Goal: Task Accomplishment & Management: Manage account settings

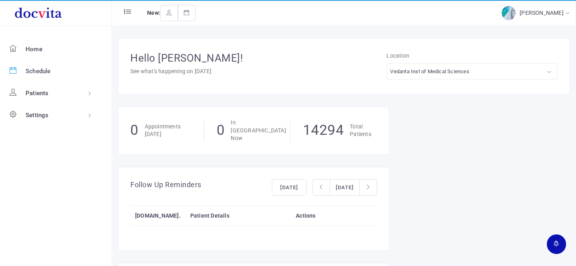
click at [38, 72] on span "Schedule" at bounding box center [38, 71] width 25 height 7
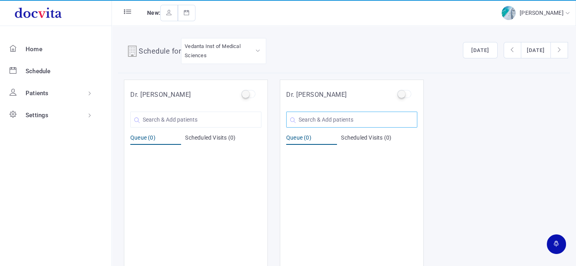
click at [320, 116] on input "text" at bounding box center [351, 120] width 131 height 16
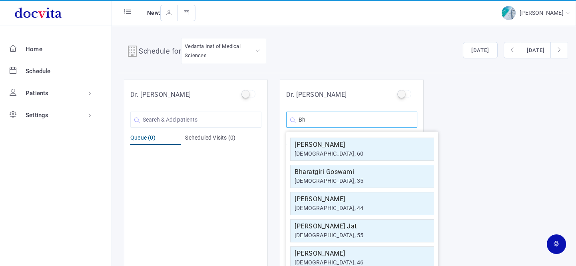
type input "B"
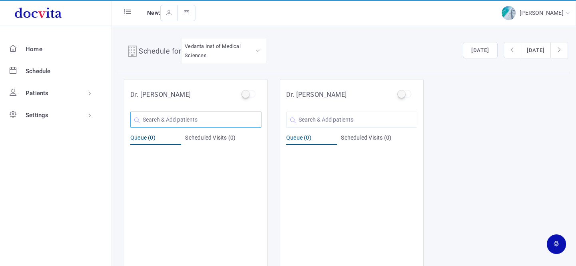
click at [199, 124] on input "text" at bounding box center [195, 120] width 131 height 16
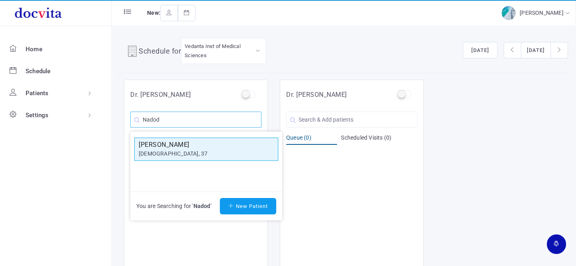
type input "Nadod"
click at [184, 144] on h5 "[PERSON_NAME]" at bounding box center [206, 145] width 135 height 10
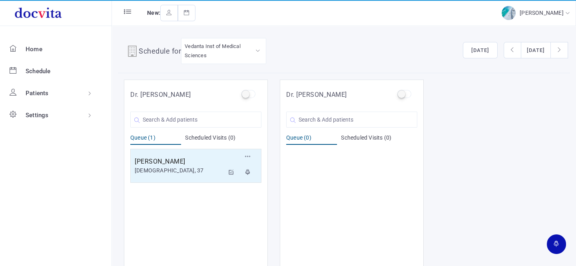
click at [180, 162] on h5 "[PERSON_NAME]" at bounding box center [180, 162] width 90 height 10
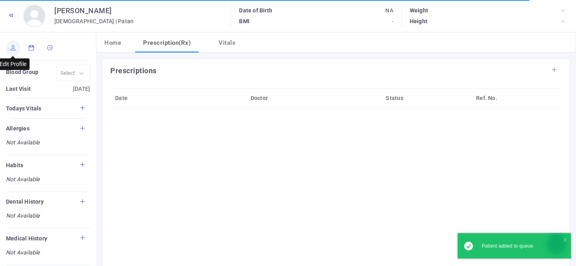
click at [14, 51] on link at bounding box center [13, 48] width 14 height 16
type input "[PERSON_NAME]"
type input "37"
type input "Patan"
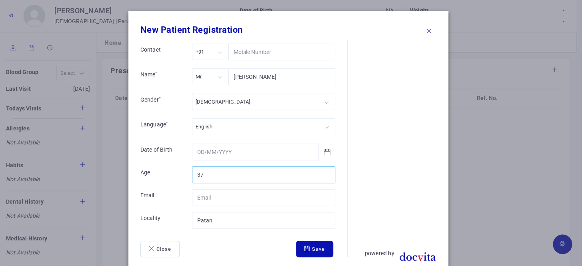
click at [211, 174] on input "37" at bounding box center [263, 174] width 143 height 17
type input "38"
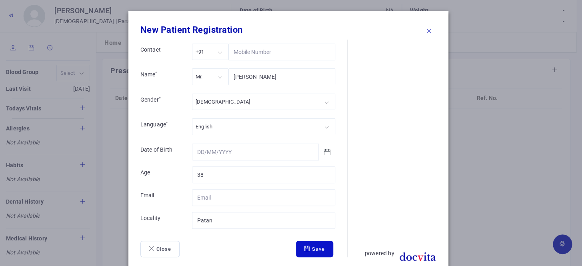
click at [315, 252] on button "Save" at bounding box center [314, 249] width 37 height 17
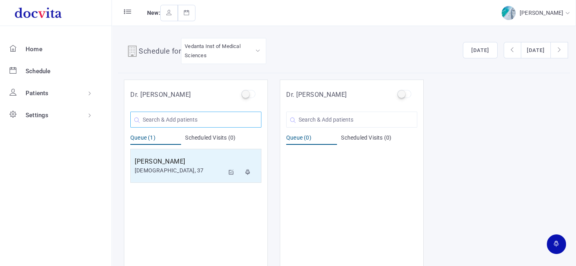
click at [196, 124] on input "text" at bounding box center [195, 120] width 131 height 16
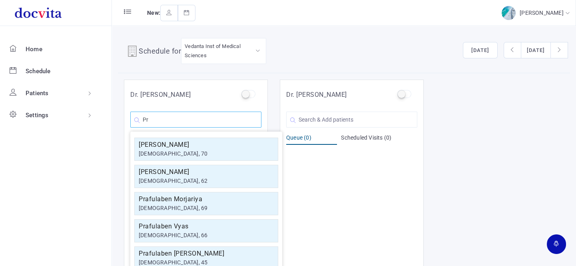
type input "P"
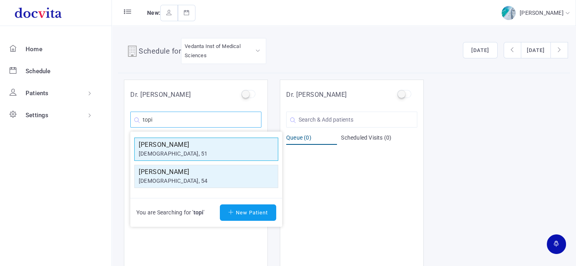
type input "topi"
click at [176, 140] on h5 "[PERSON_NAME]" at bounding box center [206, 145] width 135 height 10
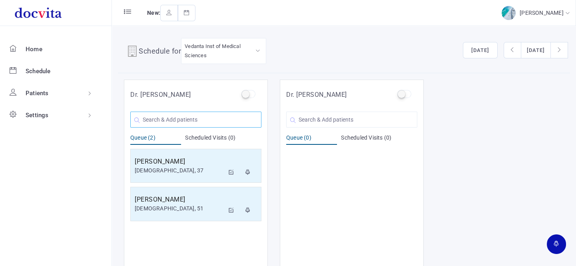
click at [180, 117] on input "text" at bounding box center [195, 120] width 131 height 16
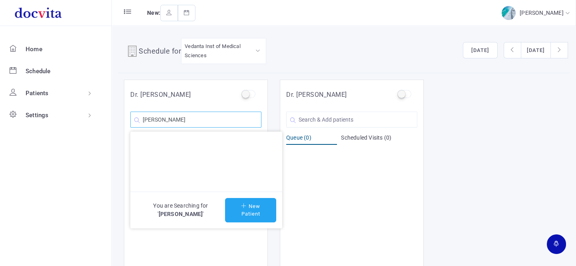
type input "[PERSON_NAME]"
click at [263, 208] on button "New Patient" at bounding box center [250, 210] width 51 height 24
type input "[PERSON_NAME]"
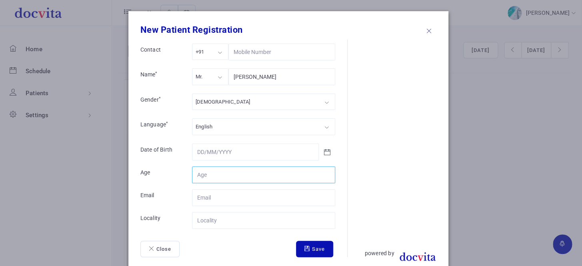
click at [210, 172] on input "Contact" at bounding box center [263, 174] width 143 height 17
type input "66"
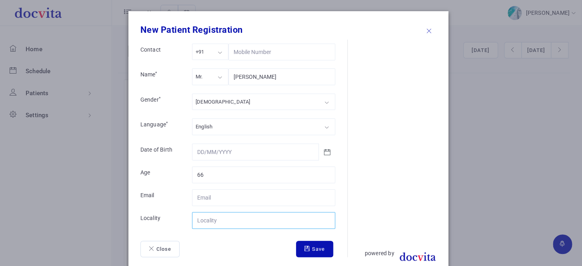
click at [221, 212] on input "Contact" at bounding box center [263, 220] width 143 height 17
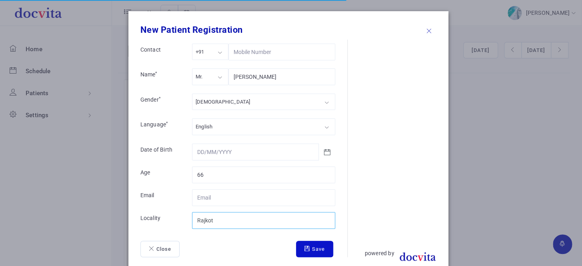
type input "Rajkot"
click at [306, 252] on button "Save" at bounding box center [314, 249] width 37 height 17
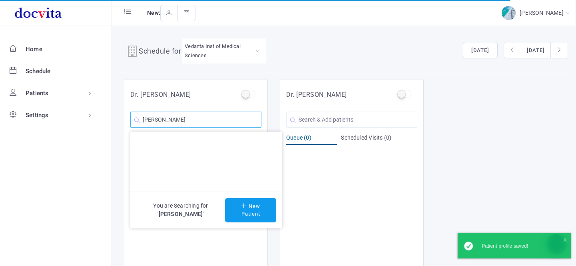
click at [244, 123] on input "[PERSON_NAME]" at bounding box center [195, 120] width 131 height 16
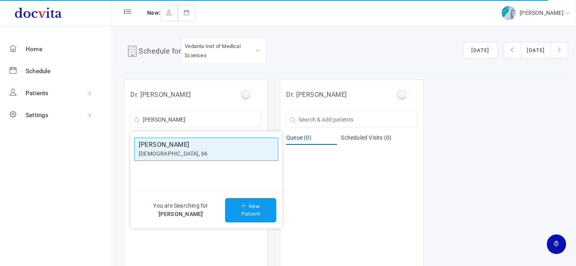
click at [212, 143] on h5 "[PERSON_NAME]" at bounding box center [206, 145] width 135 height 10
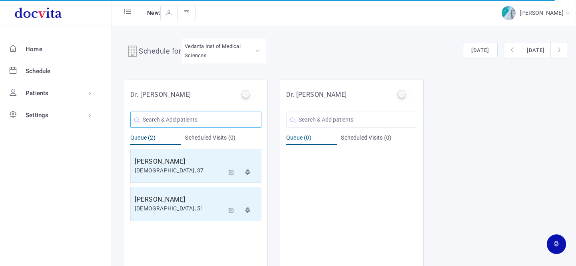
click at [218, 118] on input "text" at bounding box center [195, 120] width 131 height 16
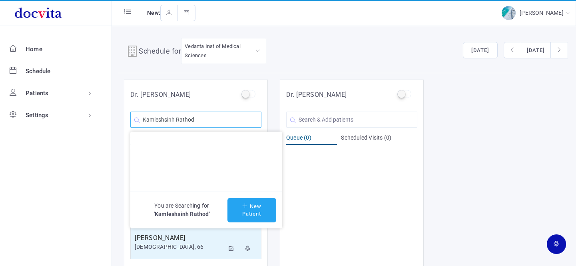
type input "Kamleshsinh Rathod"
click at [238, 211] on button "New Patient" at bounding box center [252, 210] width 49 height 24
type input "Kamleshsinh Rathod"
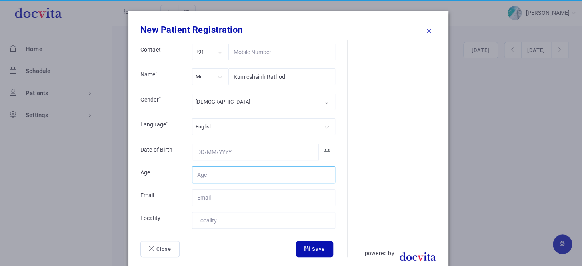
click at [218, 174] on input "Contact" at bounding box center [263, 174] width 143 height 17
type input "34"
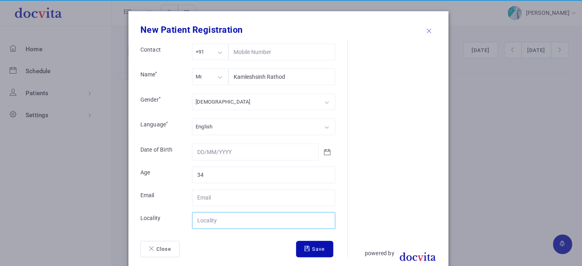
click at [214, 219] on input "Contact" at bounding box center [263, 220] width 143 height 17
click at [198, 222] on input "SK" at bounding box center [263, 220] width 143 height 17
type input "S.K"
click at [302, 252] on button "Save" at bounding box center [314, 249] width 37 height 17
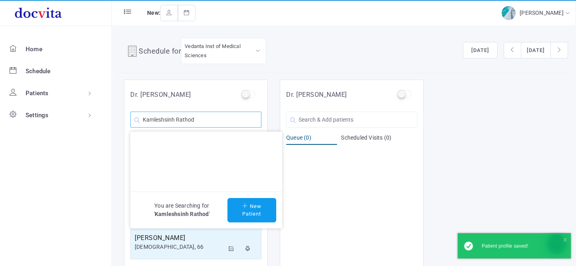
click at [242, 120] on input "Kamleshsinh Rathod" at bounding box center [195, 120] width 131 height 16
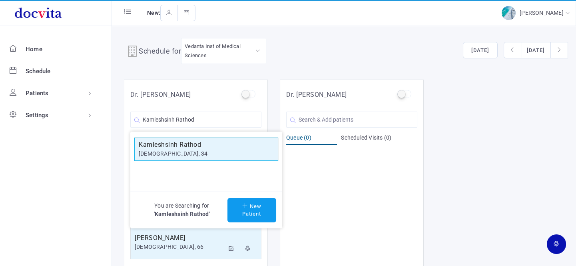
click at [220, 142] on h5 "Kamleshsinh Rathod" at bounding box center [206, 145] width 135 height 10
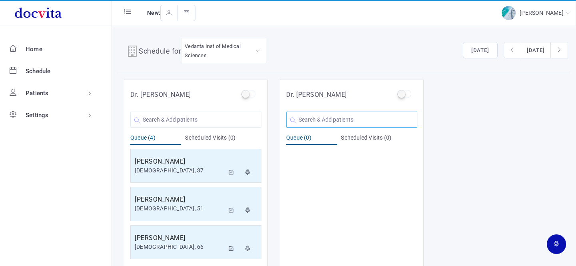
click at [333, 120] on input "text" at bounding box center [351, 120] width 131 height 16
click at [206, 117] on input "text" at bounding box center [195, 120] width 131 height 16
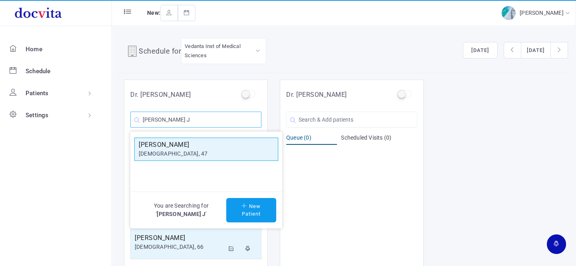
type input "[PERSON_NAME] J"
click at [186, 145] on h5 "[PERSON_NAME]" at bounding box center [206, 145] width 135 height 10
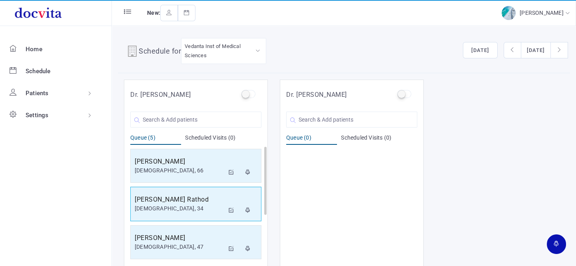
scroll to position [6, 0]
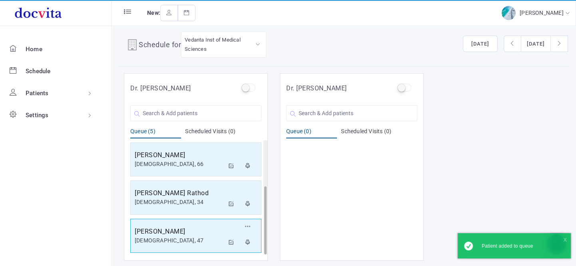
click at [178, 236] on div "[DEMOGRAPHIC_DATA], 47" at bounding box center [180, 240] width 90 height 8
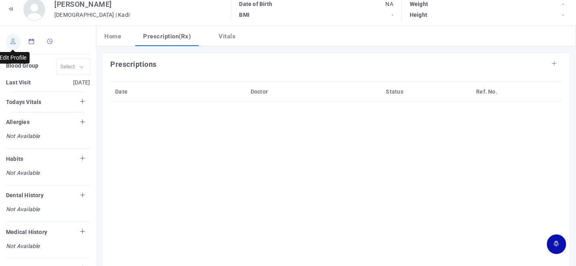
click at [14, 37] on link at bounding box center [13, 42] width 14 height 16
type input "[PERSON_NAME]"
type input "47"
type input "Kadi"
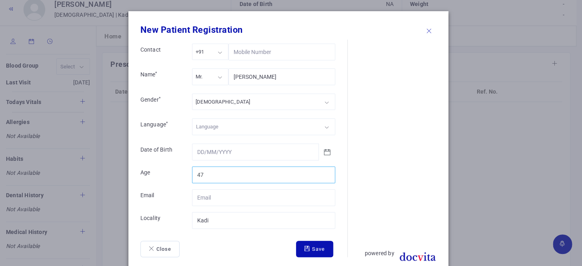
click at [219, 173] on input "47" at bounding box center [263, 174] width 143 height 17
type input "4"
type input "50"
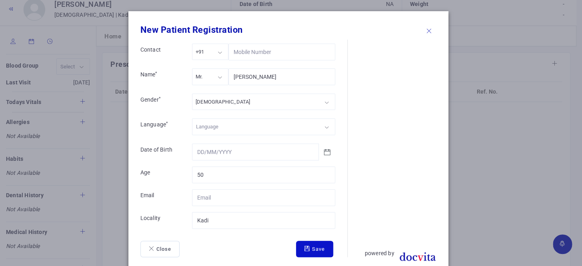
click at [304, 242] on button "Save" at bounding box center [314, 249] width 37 height 17
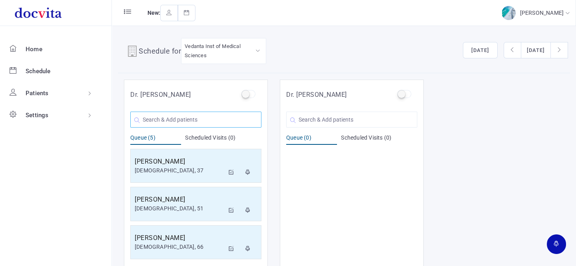
click at [211, 120] on input "text" at bounding box center [195, 120] width 131 height 16
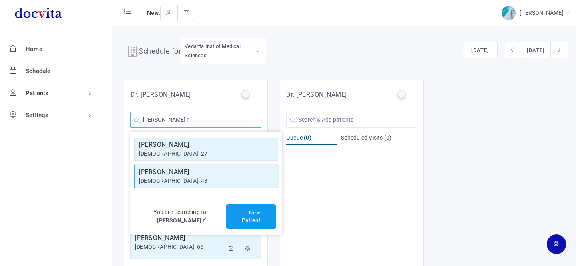
type input "[PERSON_NAME] r"
click at [176, 176] on h5 "[PERSON_NAME]" at bounding box center [206, 172] width 135 height 10
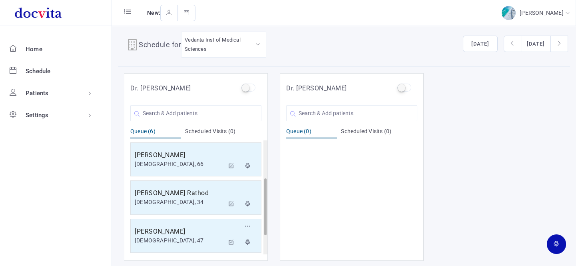
scroll to position [115, 0]
click at [187, 243] on div "[PERSON_NAME] [DEMOGRAPHIC_DATA], 43" at bounding box center [180, 235] width 90 height 18
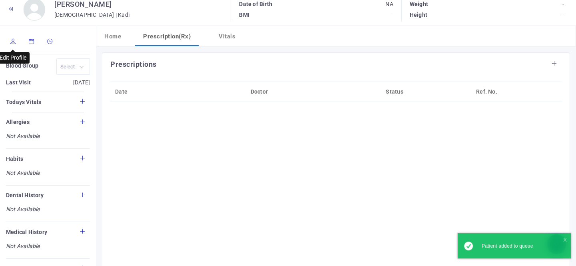
click at [12, 42] on icon at bounding box center [13, 41] width 6 height 5
type input "[PERSON_NAME]"
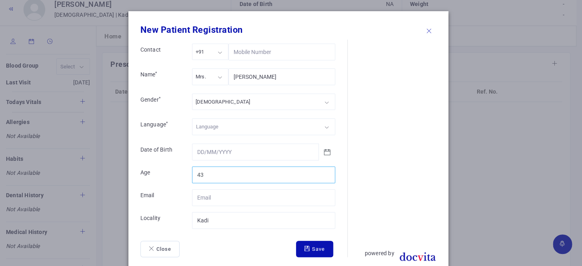
click at [221, 178] on input "43" at bounding box center [263, 174] width 143 height 17
type input "45"
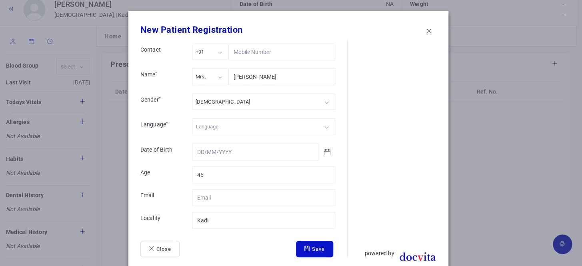
click at [301, 244] on button "Save" at bounding box center [314, 249] width 37 height 17
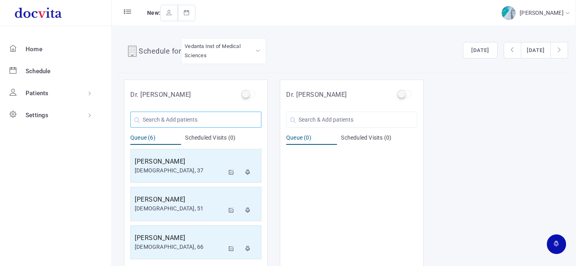
click at [170, 123] on input "text" at bounding box center [195, 120] width 131 height 16
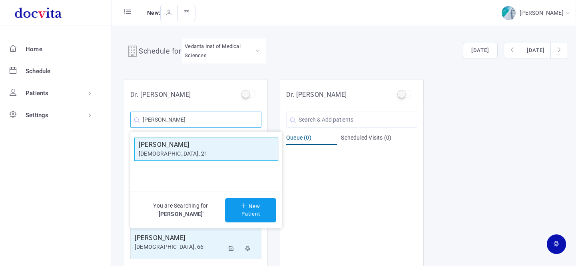
type input "[PERSON_NAME]"
click at [172, 147] on h5 "[PERSON_NAME]" at bounding box center [206, 145] width 135 height 10
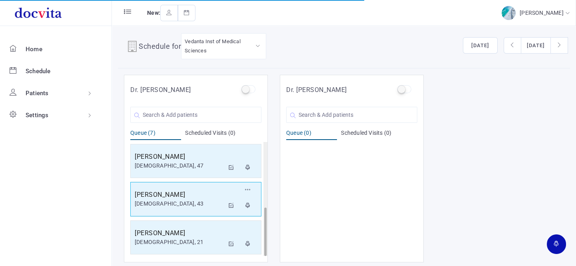
scroll to position [6, 0]
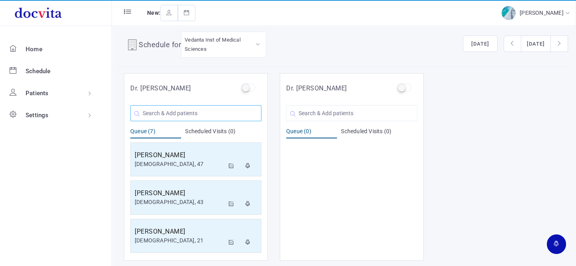
click at [179, 112] on input "text" at bounding box center [195, 113] width 131 height 16
click at [305, 108] on input "text" at bounding box center [351, 113] width 131 height 16
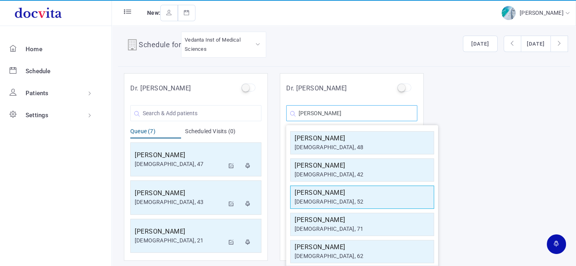
type input "[PERSON_NAME]"
click at [327, 196] on h5 "[PERSON_NAME]" at bounding box center [362, 193] width 135 height 10
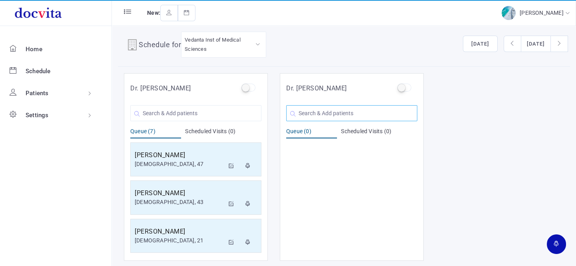
click at [315, 120] on input "text" at bounding box center [351, 113] width 131 height 16
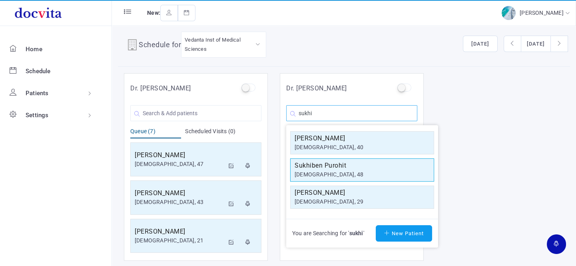
type input "sukhi"
click at [380, 164] on h5 "Sukhiben Purohit" at bounding box center [362, 166] width 135 height 10
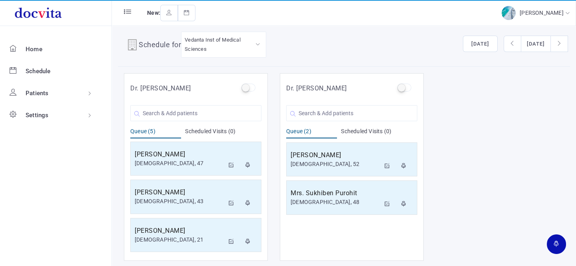
scroll to position [76, 0]
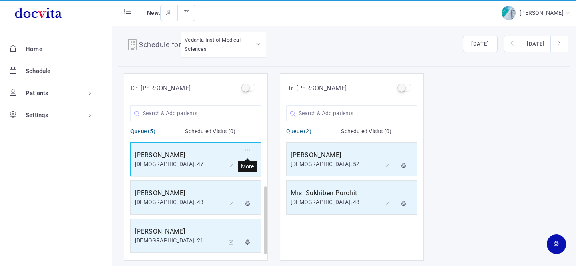
click at [246, 148] on icon "button" at bounding box center [248, 150] width 6 height 5
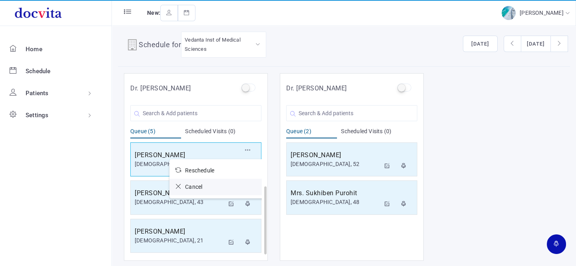
click at [178, 184] on icon at bounding box center [181, 187] width 10 height 6
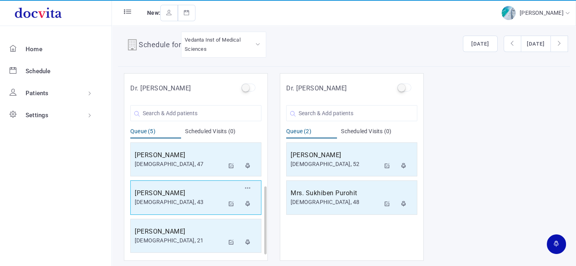
scroll to position [38, 0]
click at [251, 186] on button "button" at bounding box center [248, 190] width 14 height 14
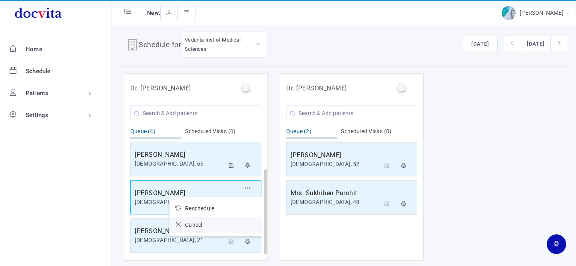
click at [177, 222] on icon at bounding box center [181, 225] width 10 height 6
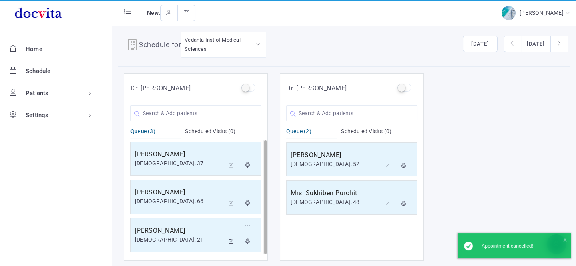
scroll to position [0, 0]
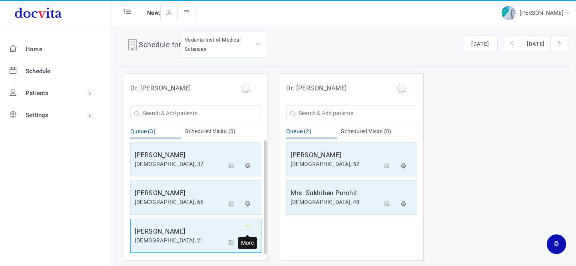
click at [249, 224] on icon "button" at bounding box center [248, 226] width 6 height 5
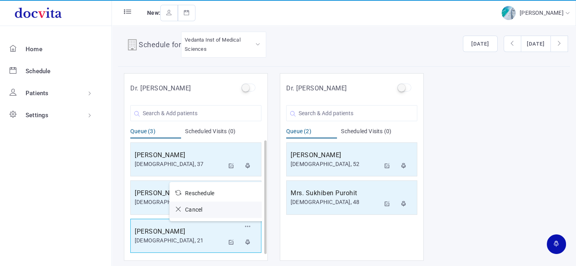
click at [180, 209] on icon at bounding box center [181, 209] width 10 height 6
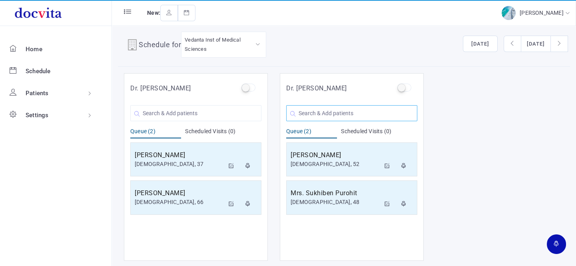
click at [334, 114] on input "text" at bounding box center [351, 113] width 131 height 16
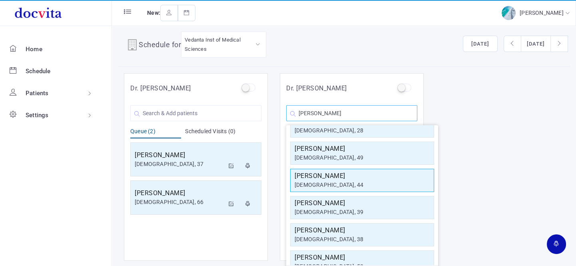
scroll to position [62, 0]
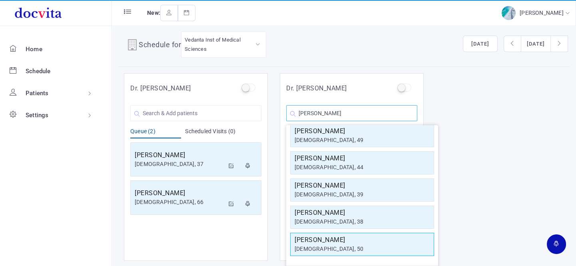
type input "[PERSON_NAME]"
click at [344, 245] on div "[DEMOGRAPHIC_DATA], 50" at bounding box center [362, 249] width 135 height 8
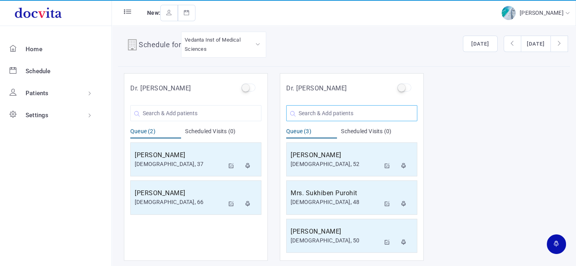
click at [337, 111] on input "text" at bounding box center [351, 113] width 131 height 16
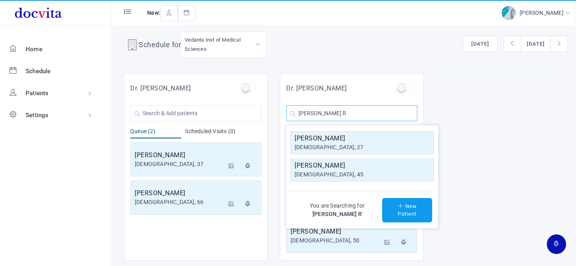
scroll to position [0, 0]
type input "[PERSON_NAME] R"
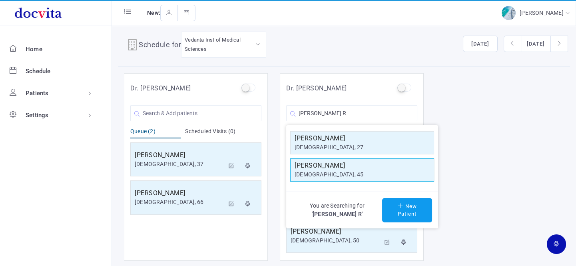
click at [324, 176] on div "[DEMOGRAPHIC_DATA], 45" at bounding box center [362, 174] width 135 height 8
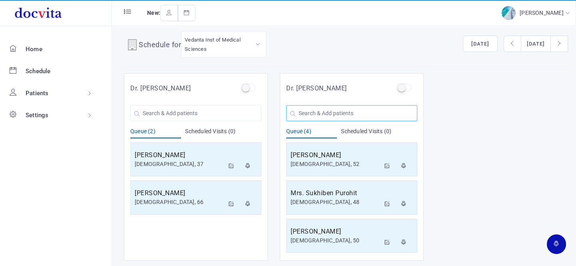
click at [335, 112] on input "text" at bounding box center [351, 113] width 131 height 16
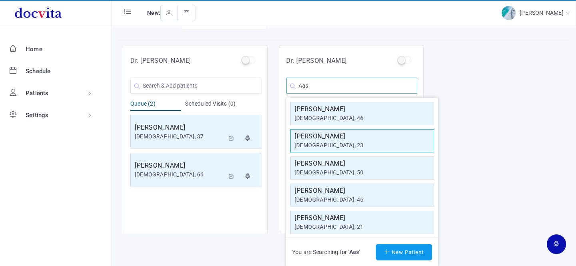
scroll to position [62, 0]
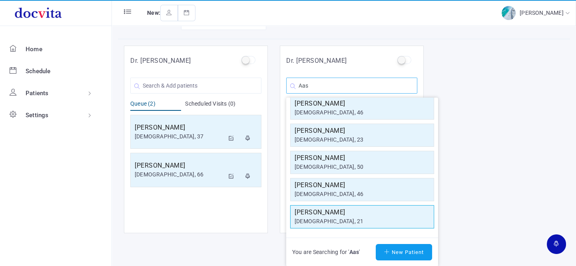
type input "Aas"
click at [339, 217] on div "[DEMOGRAPHIC_DATA], 21" at bounding box center [362, 221] width 135 height 8
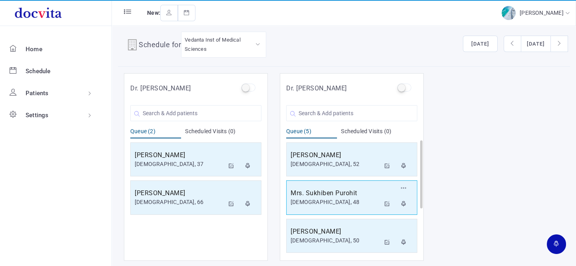
scroll to position [76, 0]
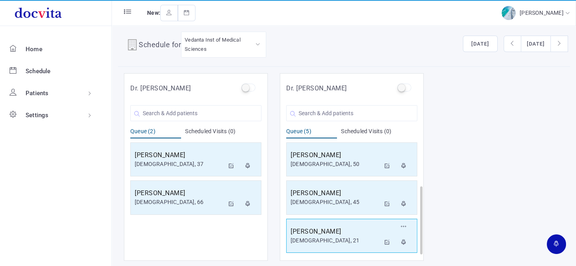
click at [328, 232] on h5 "[PERSON_NAME]" at bounding box center [336, 232] width 90 height 10
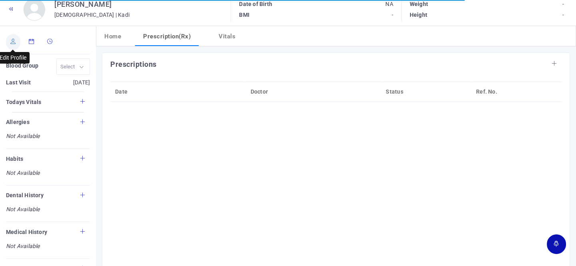
click at [14, 45] on link at bounding box center [13, 42] width 14 height 16
type input "[PERSON_NAME]"
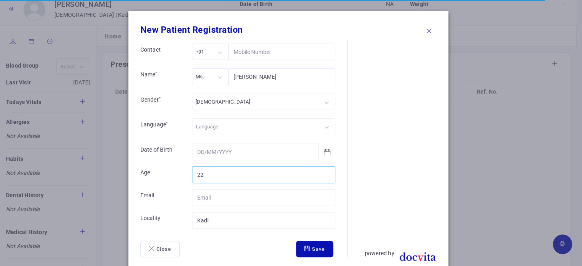
click at [325, 170] on input "22" at bounding box center [263, 174] width 143 height 17
click at [325, 170] on input "23" at bounding box center [263, 174] width 143 height 17
type input "24"
click at [325, 170] on input "24" at bounding box center [263, 174] width 143 height 17
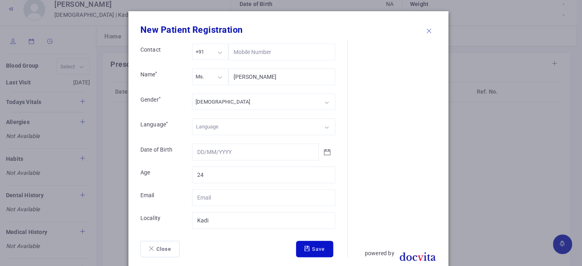
drag, startPoint x: 308, startPoint y: 248, endPoint x: 314, endPoint y: 246, distance: 6.3
click at [308, 248] on button "Save" at bounding box center [314, 249] width 37 height 17
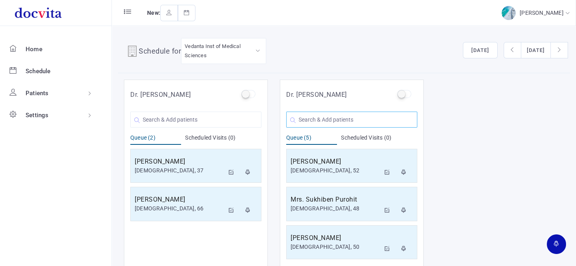
click at [364, 122] on input "text" at bounding box center [351, 120] width 131 height 16
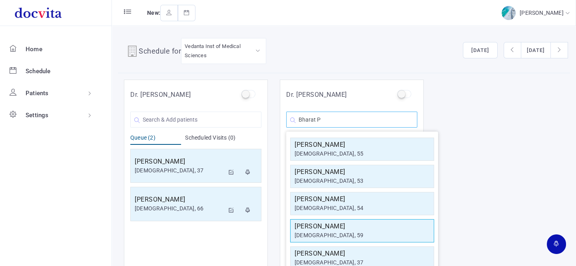
type input "Bharat P"
click at [344, 232] on div "[DEMOGRAPHIC_DATA], 59" at bounding box center [362, 235] width 135 height 8
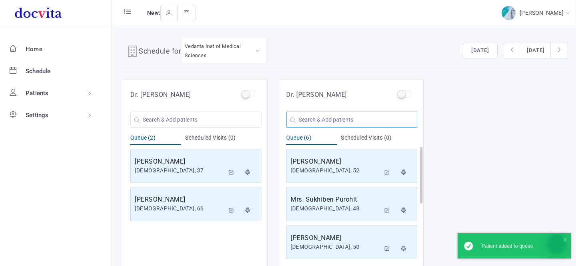
click at [324, 121] on input "text" at bounding box center [351, 120] width 131 height 16
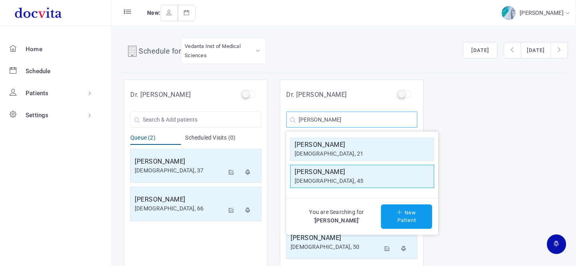
type input "[PERSON_NAME]"
click at [326, 173] on h5 "[PERSON_NAME]" at bounding box center [362, 172] width 135 height 10
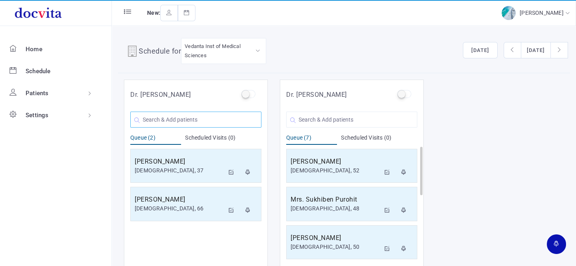
click at [175, 117] on input "text" at bounding box center [195, 120] width 131 height 16
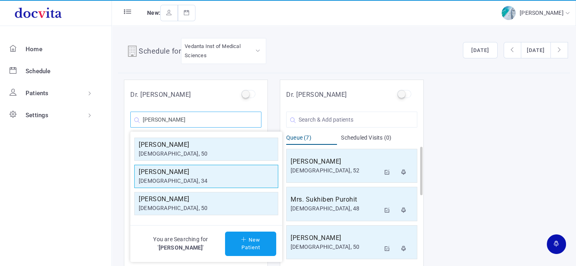
type input "[PERSON_NAME]"
click at [197, 178] on div "[DEMOGRAPHIC_DATA], 34" at bounding box center [206, 181] width 135 height 8
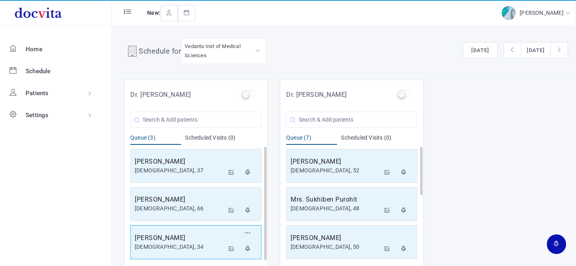
click at [188, 243] on div "[DEMOGRAPHIC_DATA], 34" at bounding box center [180, 247] width 90 height 8
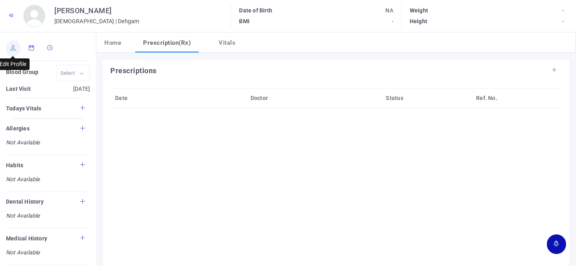
click at [8, 52] on link at bounding box center [13, 48] width 14 height 16
type input "[PERSON_NAME]"
type input "34"
type input "Dehgam"
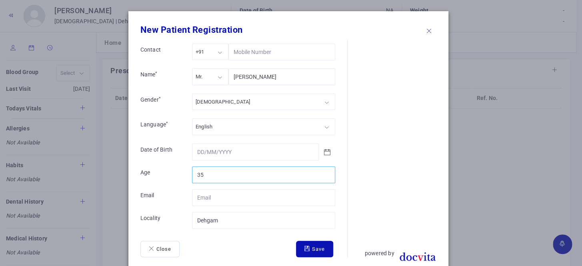
click at [324, 171] on input "35" at bounding box center [263, 174] width 143 height 17
type input "36"
click at [324, 171] on input "36" at bounding box center [263, 174] width 143 height 17
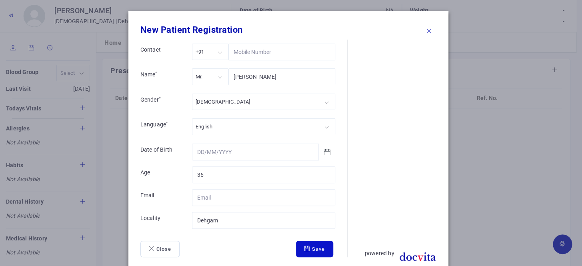
click at [318, 246] on button "Save" at bounding box center [314, 249] width 37 height 17
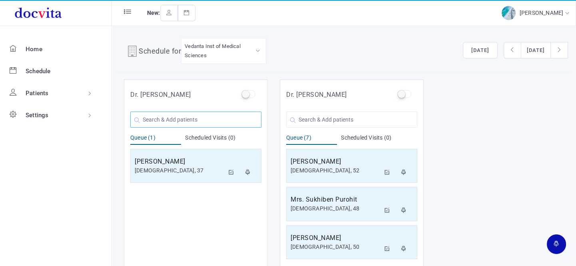
click at [196, 119] on input "text" at bounding box center [195, 120] width 131 height 16
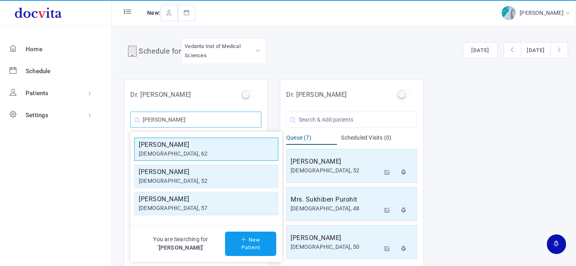
type input "[PERSON_NAME]"
click at [186, 150] on div "[DEMOGRAPHIC_DATA], 62" at bounding box center [206, 154] width 135 height 8
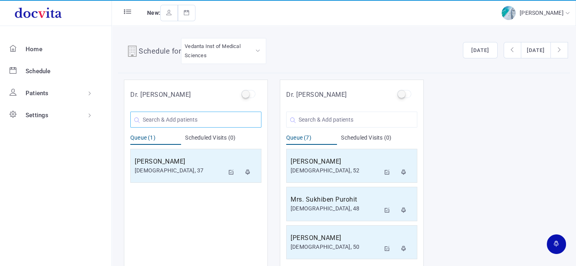
click at [188, 117] on input "text" at bounding box center [195, 120] width 131 height 16
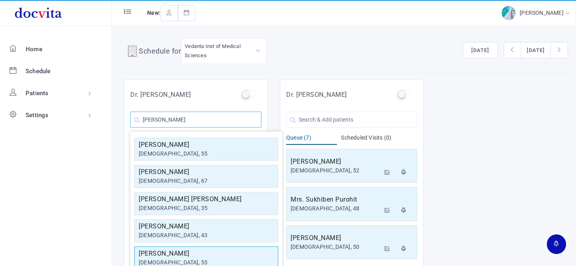
type input "[PERSON_NAME]"
click at [193, 258] on div "[DEMOGRAPHIC_DATA], 55" at bounding box center [206, 262] width 135 height 8
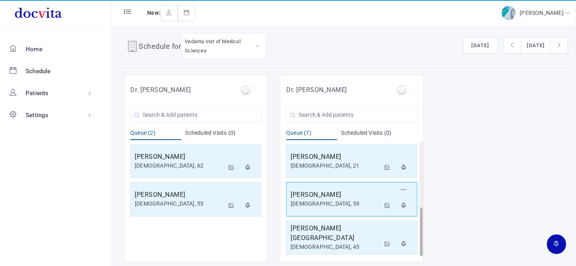
scroll to position [6, 0]
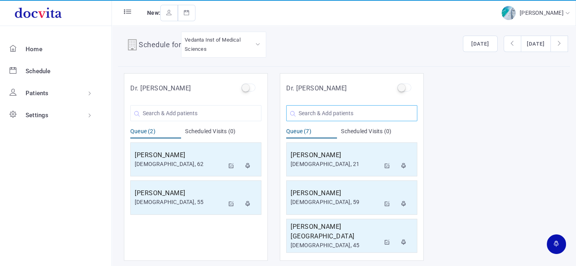
click at [334, 112] on input "text" at bounding box center [351, 113] width 131 height 16
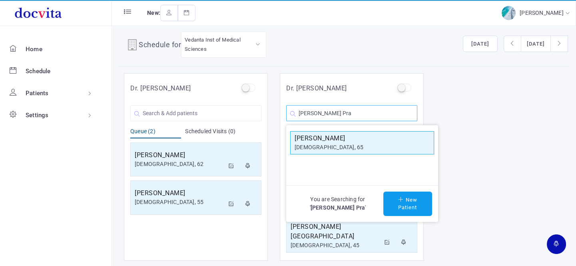
type input "[PERSON_NAME] Pra"
click at [340, 143] on div "[DEMOGRAPHIC_DATA], 65" at bounding box center [362, 147] width 135 height 8
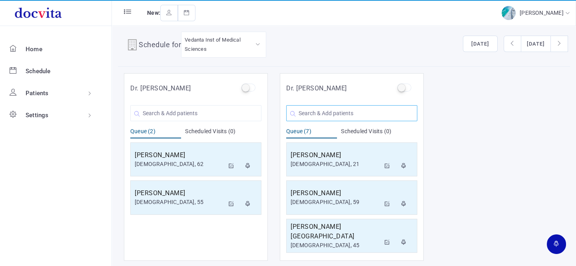
click at [328, 114] on input "text" at bounding box center [351, 113] width 131 height 16
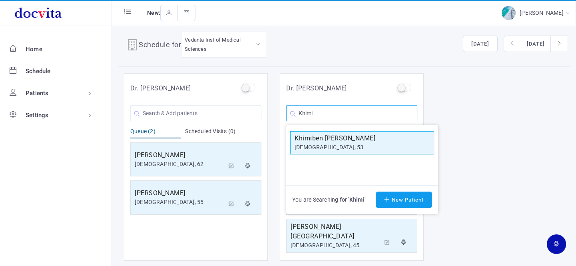
type input "Khimi"
click at [339, 142] on h5 "Khimiben [PERSON_NAME]" at bounding box center [362, 139] width 135 height 10
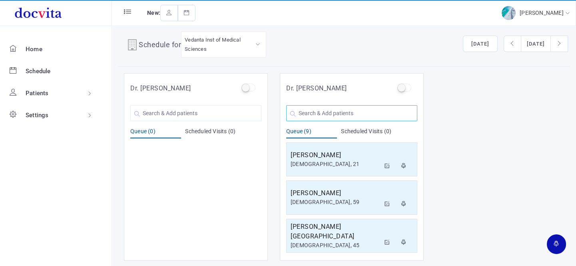
click at [315, 116] on input "text" at bounding box center [351, 113] width 131 height 16
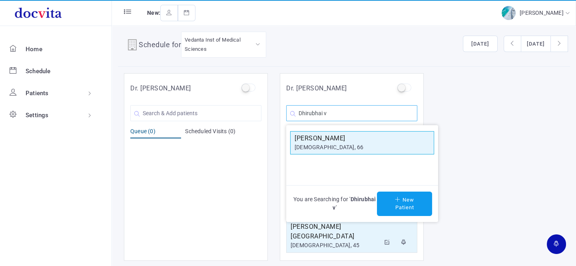
type input "Dhirubhai v"
click at [322, 139] on h5 "[PERSON_NAME]" at bounding box center [362, 139] width 135 height 10
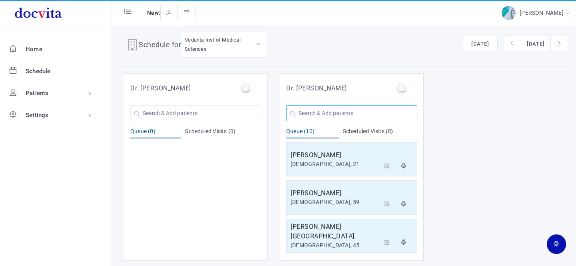
click at [303, 112] on input "text" at bounding box center [351, 113] width 131 height 16
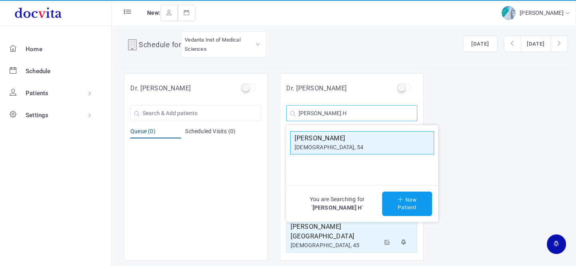
type input "[PERSON_NAME] H"
click at [324, 142] on h5 "[PERSON_NAME]" at bounding box center [362, 139] width 135 height 10
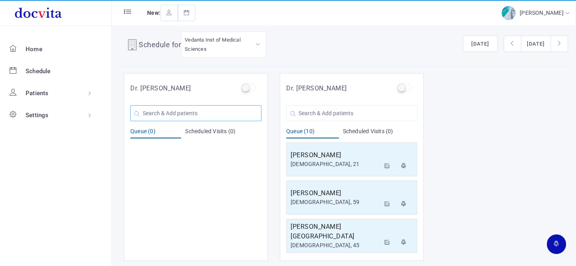
click at [205, 113] on input "text" at bounding box center [195, 113] width 131 height 16
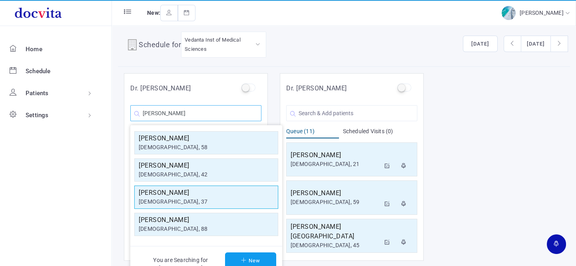
type input "[PERSON_NAME]"
click at [195, 194] on h5 "[PERSON_NAME]" at bounding box center [206, 193] width 135 height 10
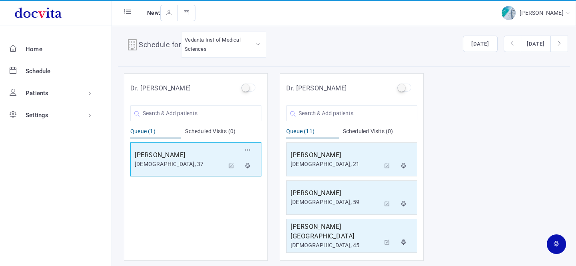
click at [175, 160] on div "[DEMOGRAPHIC_DATA], 37" at bounding box center [180, 164] width 90 height 8
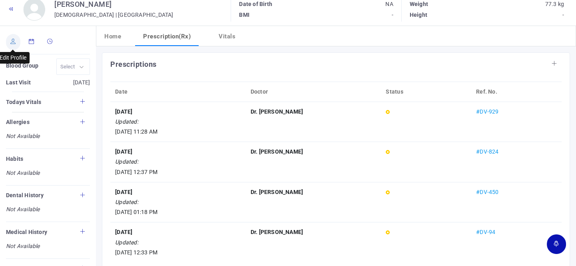
click at [10, 44] on link at bounding box center [13, 42] width 14 height 16
type input "[PERSON_NAME]"
type input "37"
type input "[GEOGRAPHIC_DATA]"
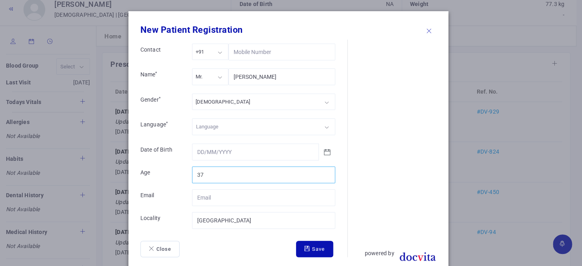
click at [224, 175] on input "37" at bounding box center [263, 174] width 143 height 17
type input "39"
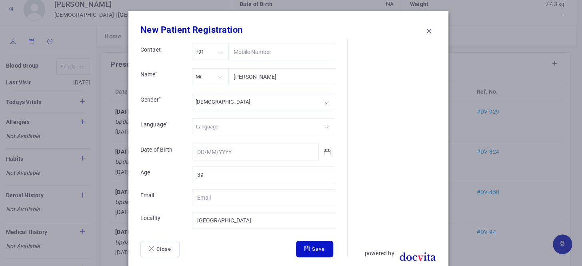
click at [307, 248] on button "Save" at bounding box center [314, 249] width 37 height 17
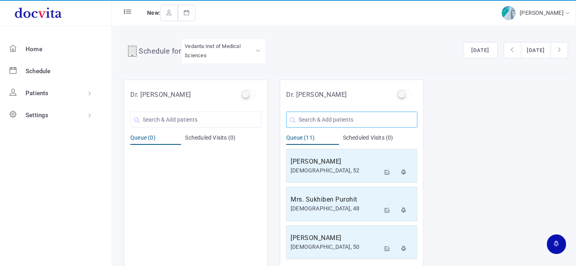
click at [332, 120] on input "text" at bounding box center [351, 120] width 131 height 16
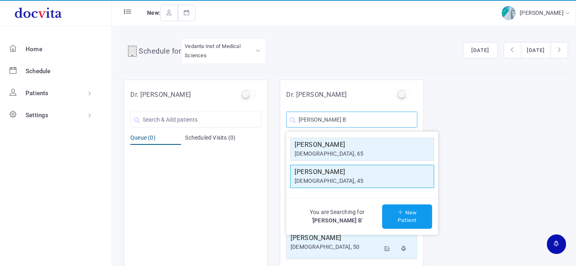
type input "[PERSON_NAME] B"
click at [330, 174] on h5 "[PERSON_NAME]" at bounding box center [362, 172] width 135 height 10
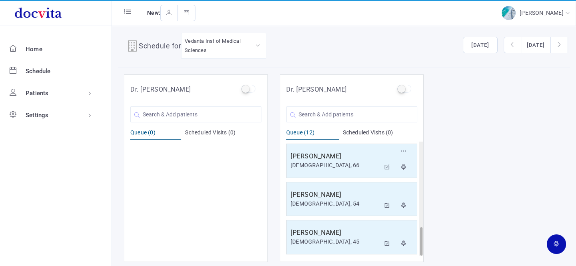
scroll to position [6, 0]
click at [341, 113] on input "text" at bounding box center [351, 113] width 131 height 16
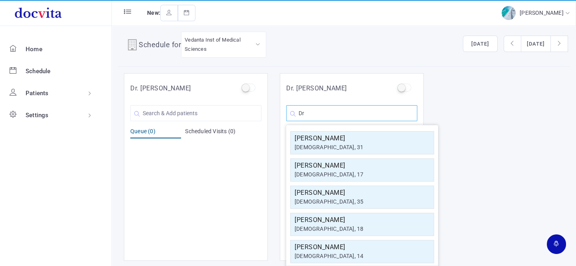
type input "D"
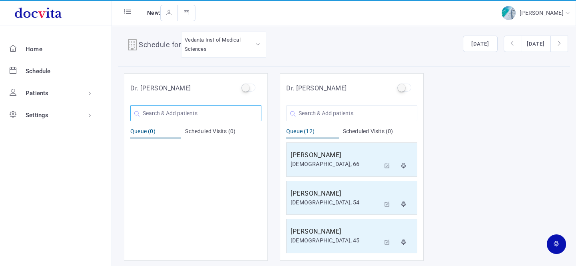
click at [194, 114] on input "text" at bounding box center [195, 113] width 131 height 16
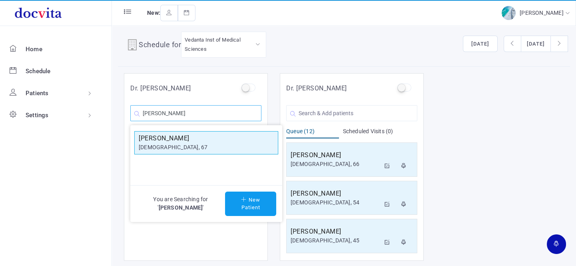
type input "[PERSON_NAME]"
click at [190, 141] on h5 "[PERSON_NAME]" at bounding box center [206, 139] width 135 height 10
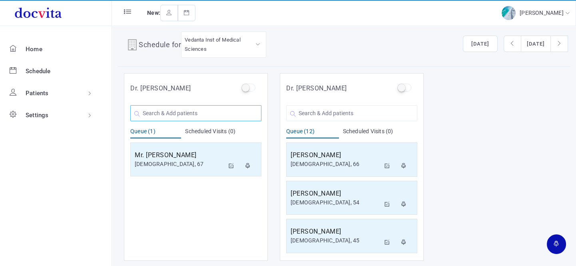
click at [217, 116] on input "text" at bounding box center [195, 113] width 131 height 16
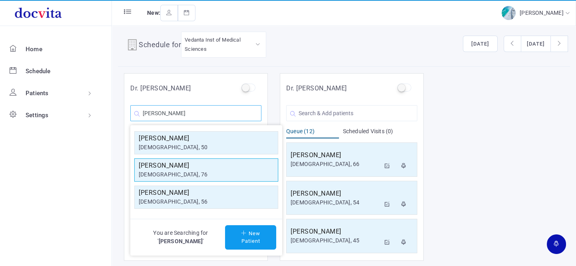
type input "[PERSON_NAME]"
click at [172, 170] on div "[DEMOGRAPHIC_DATA], 76" at bounding box center [206, 174] width 135 height 8
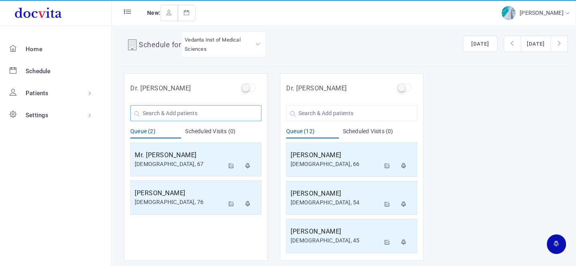
click at [182, 113] on input "text" at bounding box center [195, 113] width 131 height 16
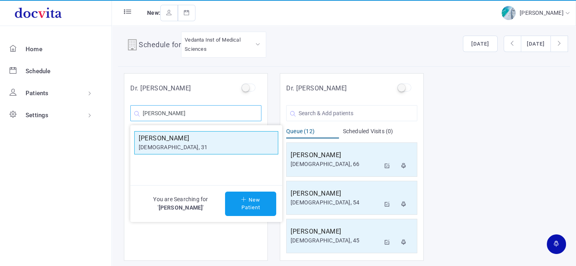
type input "[PERSON_NAME]"
click at [200, 144] on div "[DEMOGRAPHIC_DATA], 31" at bounding box center [206, 147] width 135 height 8
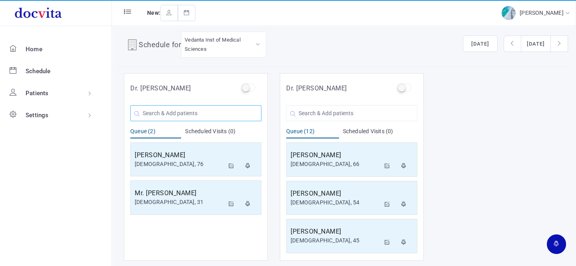
click at [192, 114] on input "text" at bounding box center [195, 113] width 131 height 16
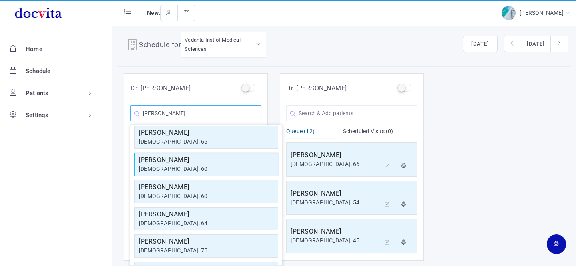
scroll to position [62, 0]
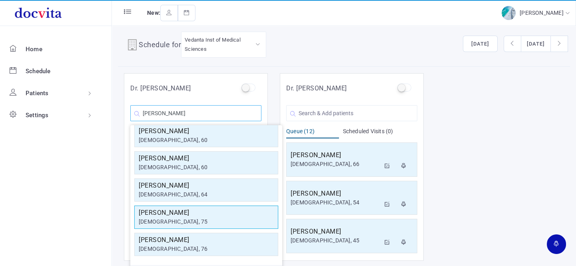
type input "[PERSON_NAME]"
click at [206, 214] on h5 "[PERSON_NAME]" at bounding box center [206, 213] width 135 height 10
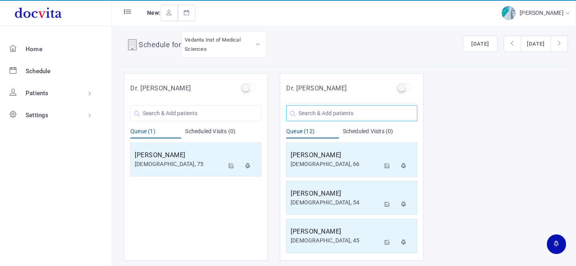
click at [337, 115] on input "text" at bounding box center [351, 113] width 131 height 16
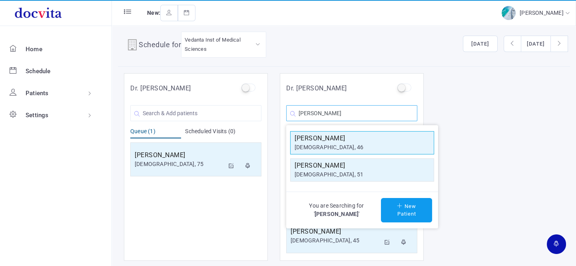
type input "[PERSON_NAME]"
click at [392, 148] on div "[DEMOGRAPHIC_DATA], 46" at bounding box center [362, 147] width 135 height 8
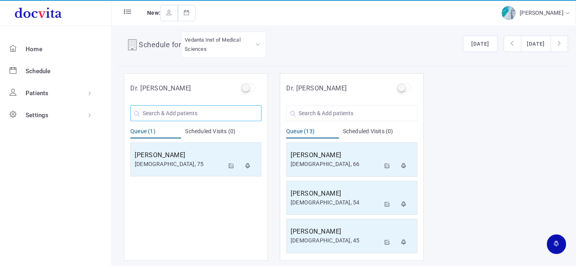
click at [187, 112] on input "text" at bounding box center [195, 113] width 131 height 16
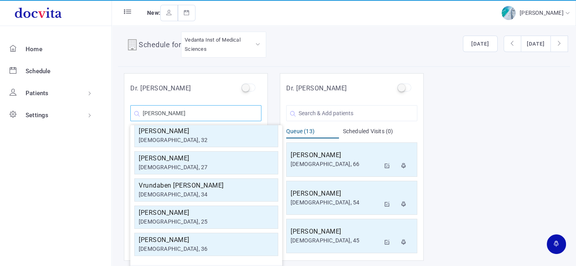
scroll to position [0, 0]
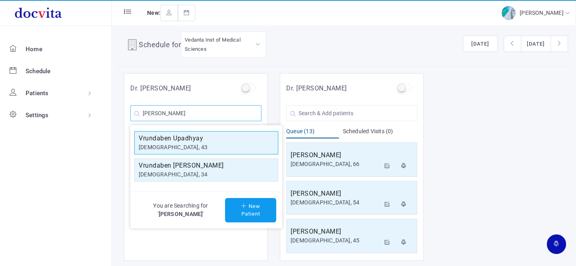
type input "[PERSON_NAME]"
click at [198, 148] on div "[DEMOGRAPHIC_DATA], 43" at bounding box center [206, 147] width 135 height 8
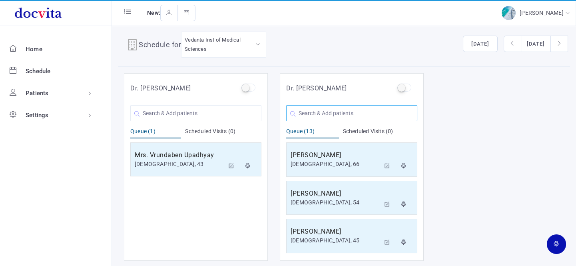
click at [340, 112] on input "text" at bounding box center [351, 113] width 131 height 16
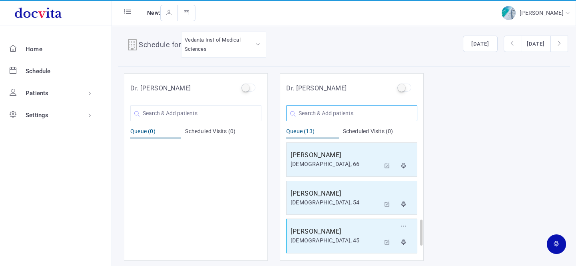
scroll to position [382, 0]
click at [350, 113] on input "text" at bounding box center [351, 113] width 131 height 16
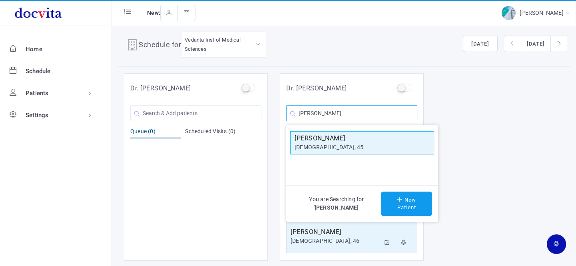
type input "[PERSON_NAME]"
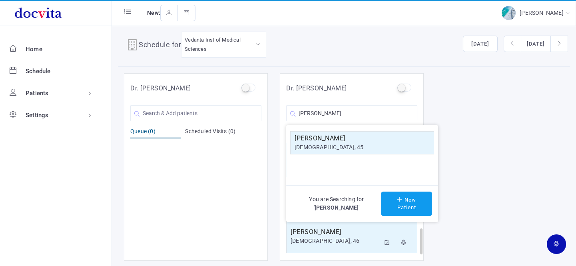
click at [331, 146] on div "[DEMOGRAPHIC_DATA], 45" at bounding box center [362, 147] width 135 height 8
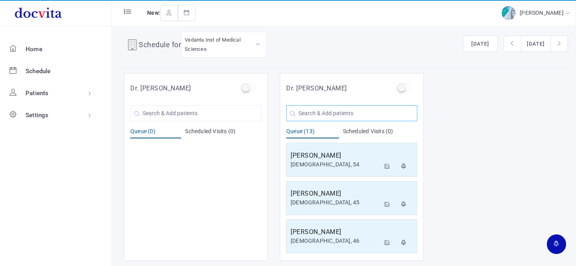
click at [329, 113] on input "text" at bounding box center [351, 113] width 131 height 16
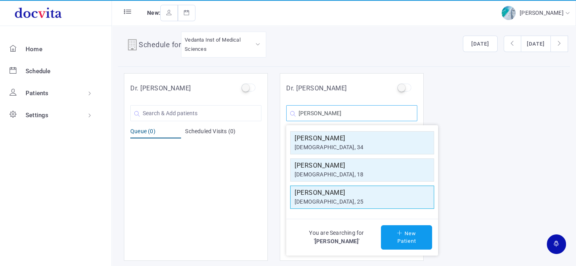
type input "[PERSON_NAME]"
click at [328, 202] on div "[DEMOGRAPHIC_DATA], 25" at bounding box center [362, 202] width 135 height 8
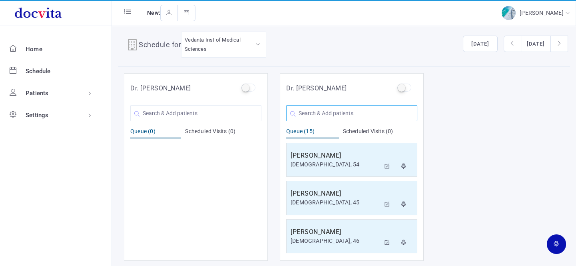
click at [330, 111] on input "text" at bounding box center [351, 113] width 131 height 16
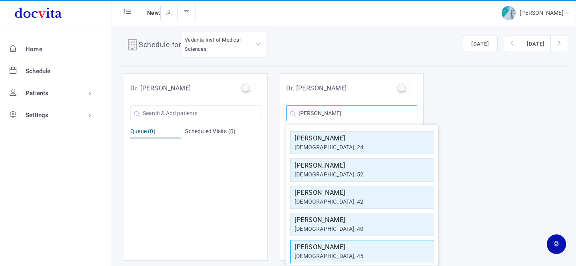
type input "[PERSON_NAME]"
click at [369, 255] on div "[DEMOGRAPHIC_DATA], 45" at bounding box center [362, 256] width 135 height 8
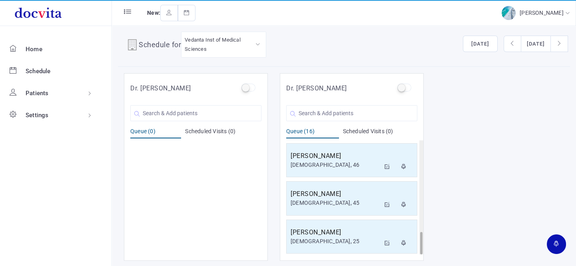
scroll to position [496, 0]
click at [354, 233] on h5 "[PERSON_NAME]" at bounding box center [336, 232] width 90 height 10
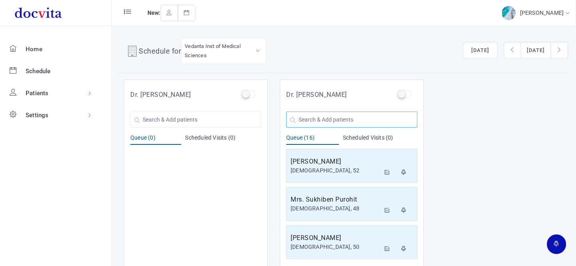
click at [359, 121] on input "text" at bounding box center [351, 120] width 131 height 16
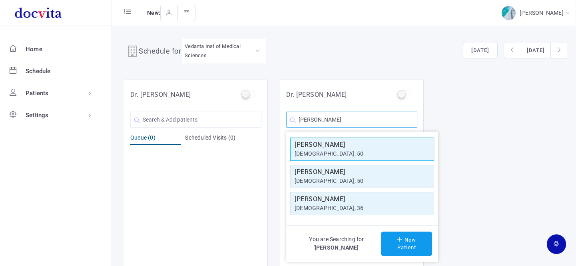
type input "[PERSON_NAME]"
click at [356, 150] on div "[DEMOGRAPHIC_DATA], 50" at bounding box center [362, 154] width 135 height 8
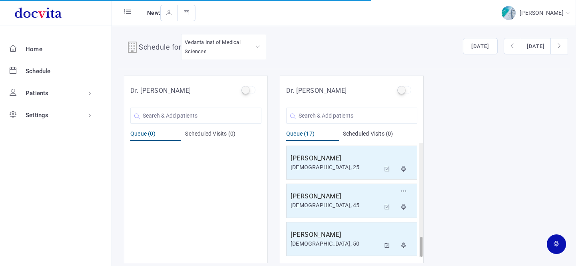
scroll to position [6, 0]
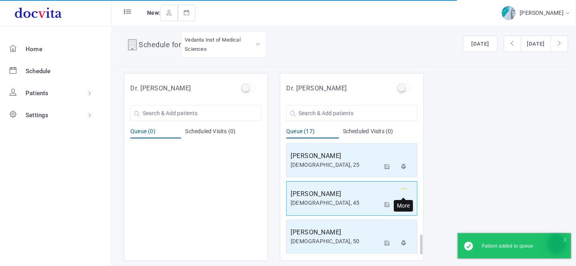
click at [404, 186] on icon "button" at bounding box center [404, 188] width 6 height 5
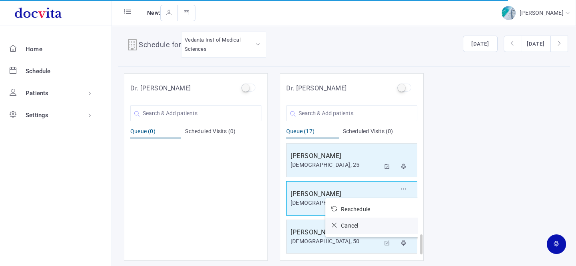
click at [333, 222] on icon at bounding box center [337, 225] width 10 height 6
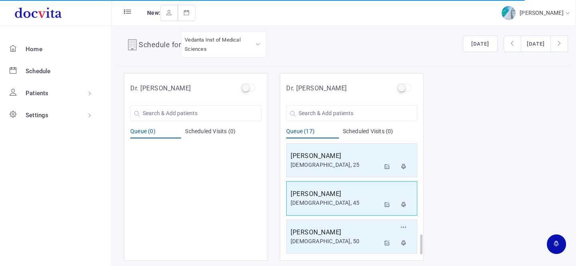
scroll to position [496, 0]
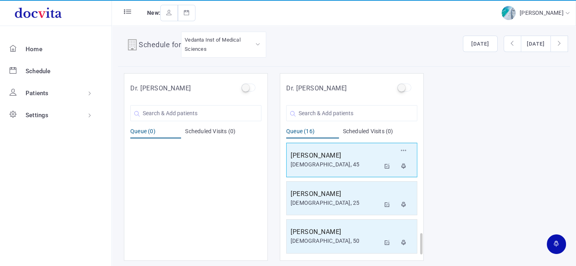
click at [332, 153] on h5 "[PERSON_NAME]" at bounding box center [336, 156] width 90 height 10
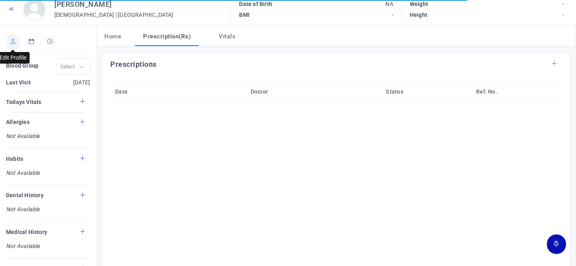
click at [12, 41] on icon at bounding box center [13, 41] width 6 height 5
type input "[PERSON_NAME]"
type input "45"
type input "[GEOGRAPHIC_DATA]"
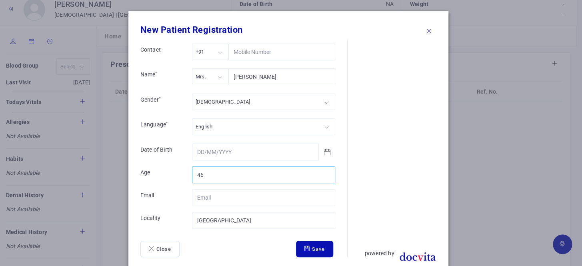
click at [324, 172] on input "46" at bounding box center [263, 174] width 143 height 17
click at [324, 172] on input "47" at bounding box center [263, 174] width 143 height 17
type input "48"
click at [324, 172] on input "48" at bounding box center [263, 174] width 143 height 17
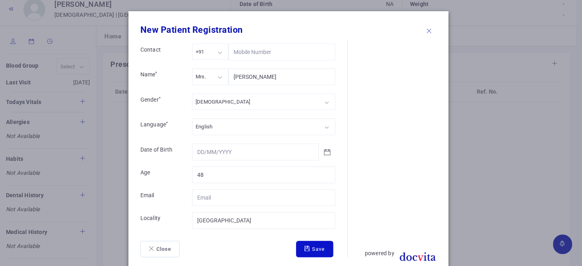
click at [310, 246] on button "Save" at bounding box center [314, 249] width 37 height 17
